Goal: Information Seeking & Learning: Find specific fact

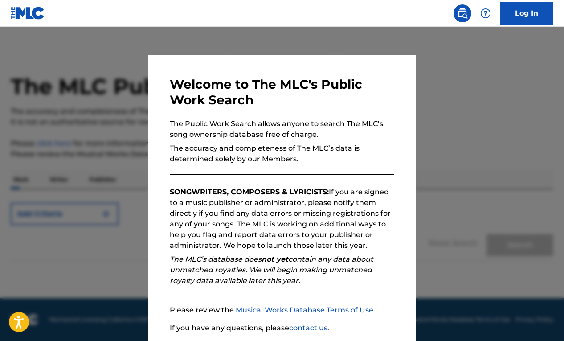
scroll to position [67, 0]
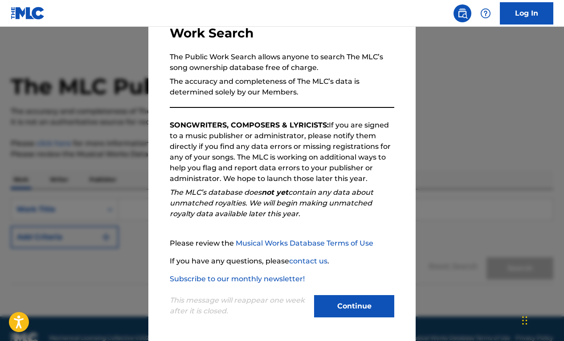
click at [347, 302] on button "Continue" at bounding box center [354, 306] width 80 height 22
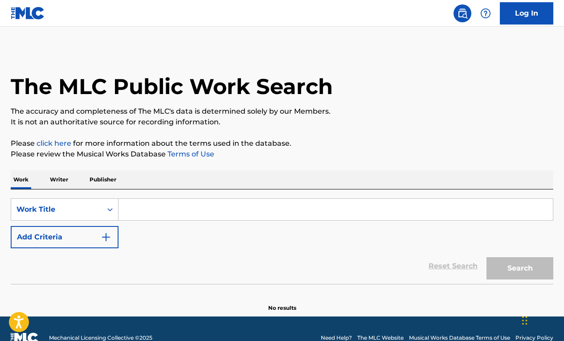
scroll to position [0, 0]
click at [186, 198] on div "Search Form" at bounding box center [335, 209] width 435 height 22
click at [165, 214] on input "Search Form" at bounding box center [335, 209] width 434 height 21
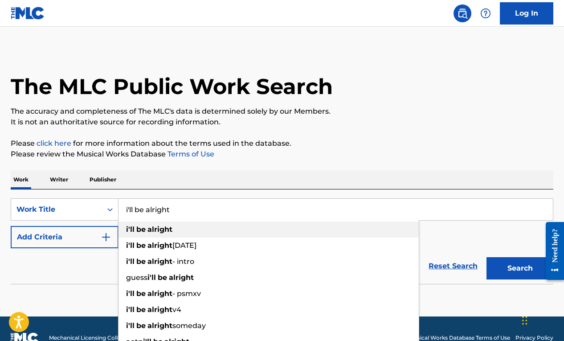
type input "i'll be alright"
click at [165, 235] on div "i'll be alright" at bounding box center [268, 229] width 300 height 16
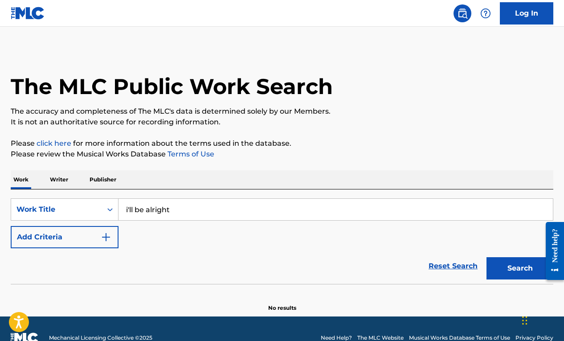
click at [69, 240] on button "Add Criteria" at bounding box center [65, 237] width 108 height 22
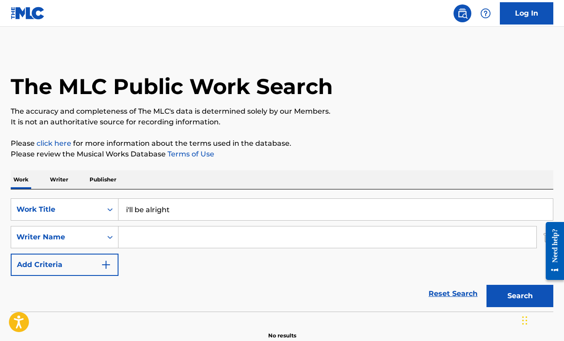
click at [200, 239] on input "Search Form" at bounding box center [327, 236] width 418 height 21
paste input "[PERSON_NAME]"
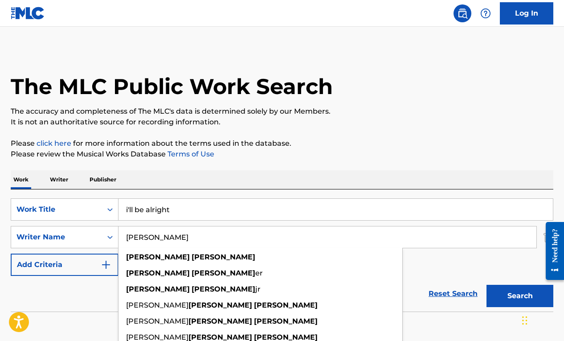
type input "[PERSON_NAME]"
click at [522, 295] on button "Search" at bounding box center [519, 296] width 67 height 22
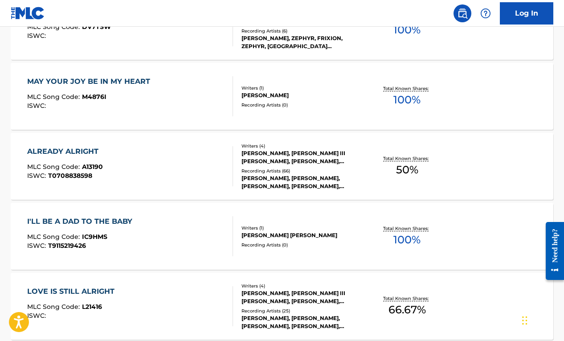
scroll to position [777, 0]
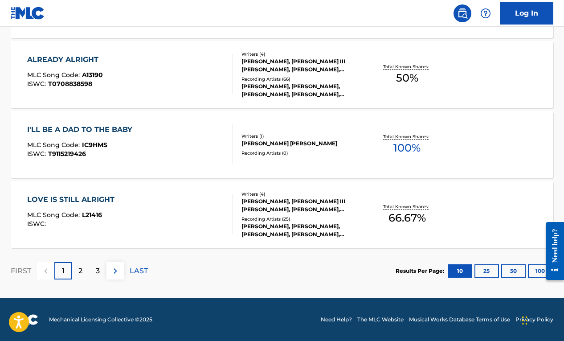
click at [78, 273] on p "2" at bounding box center [80, 270] width 4 height 11
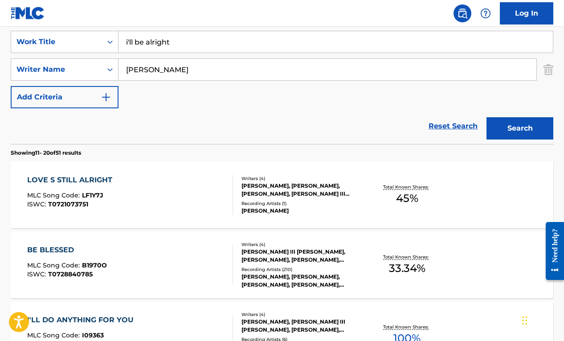
scroll to position [169, 0]
